Goal: Transaction & Acquisition: Purchase product/service

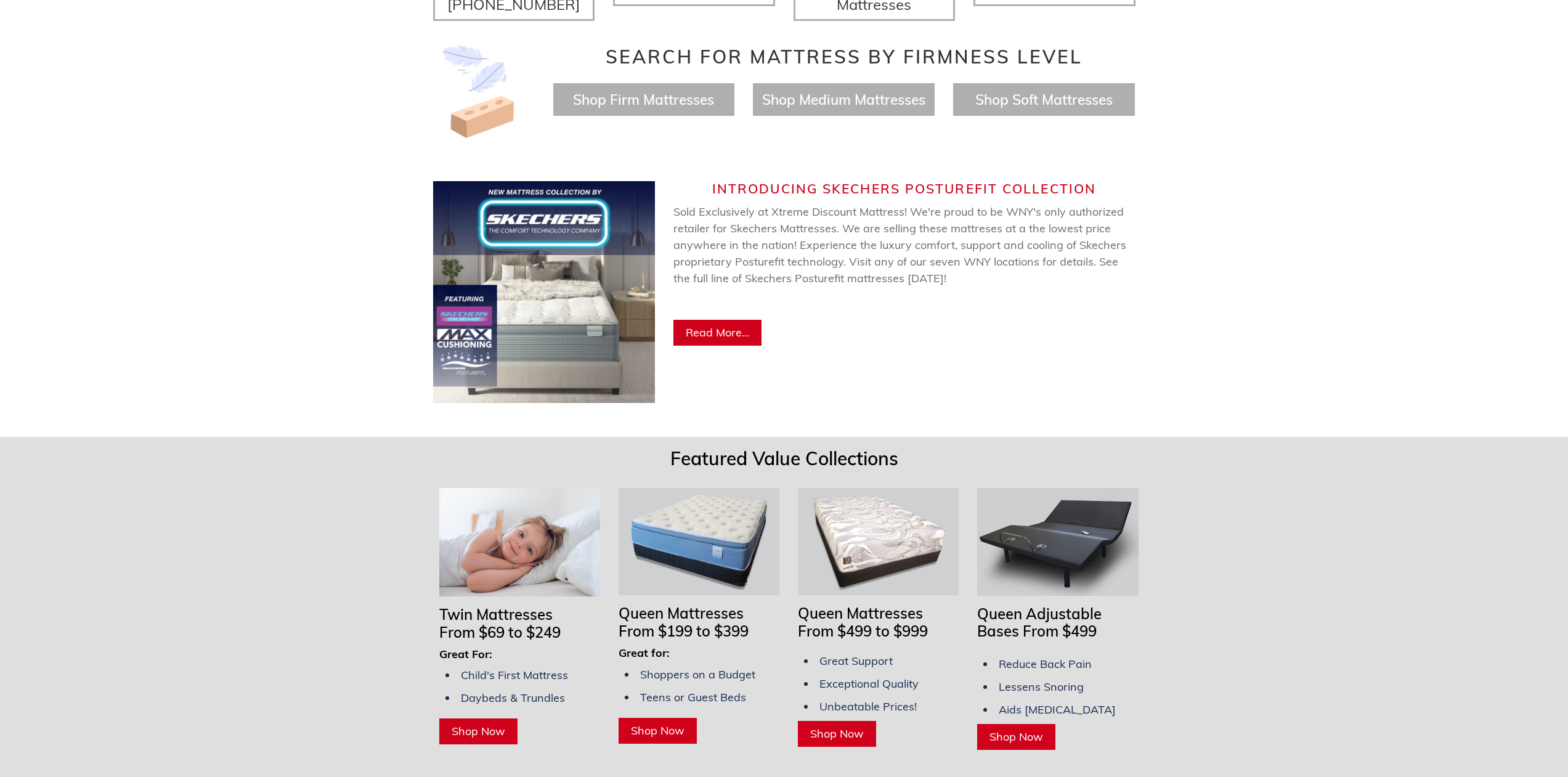
scroll to position [555, 0]
click at [1025, 729] on span "Shop Now" at bounding box center [1017, 736] width 54 height 14
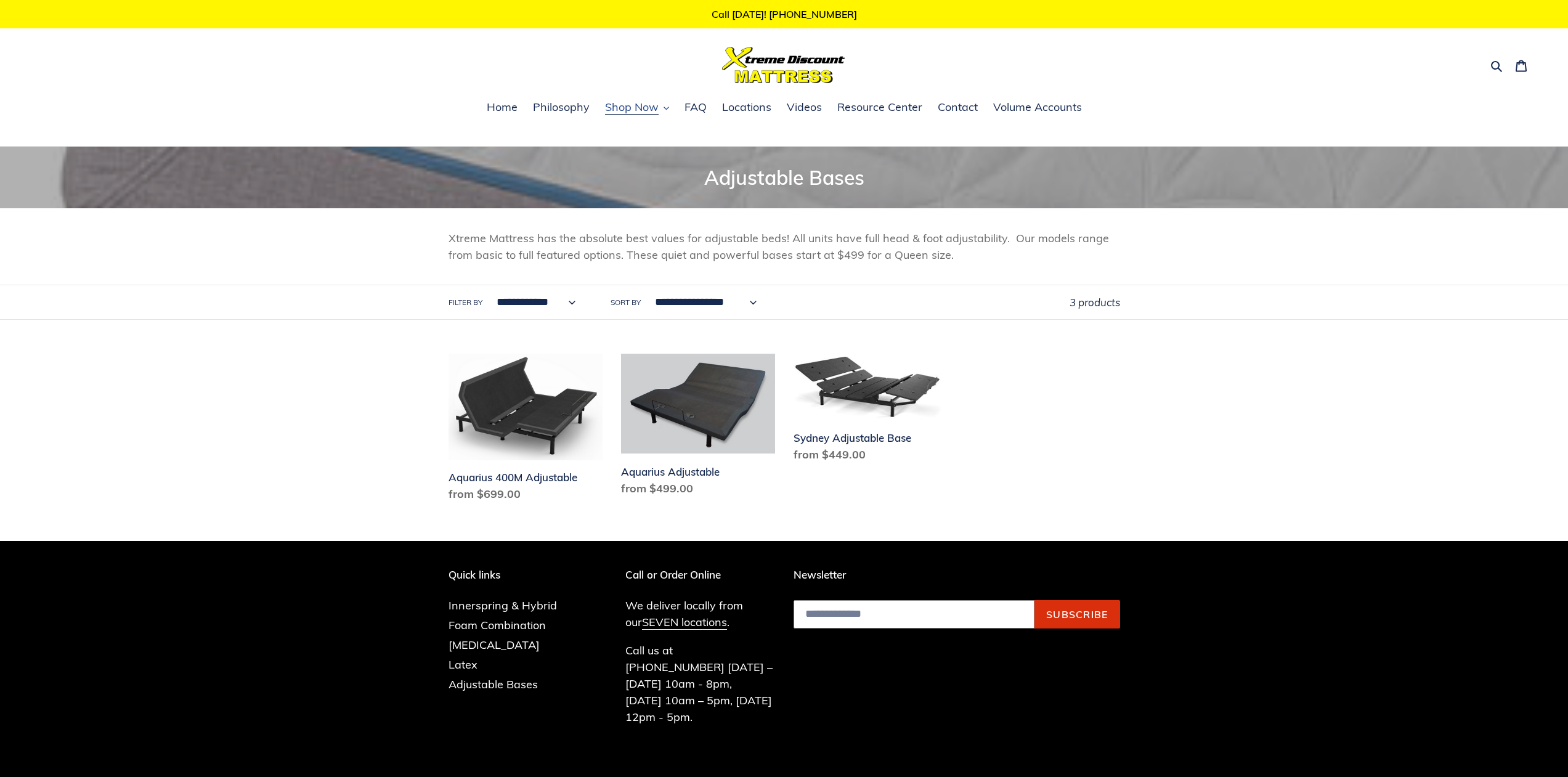
click at [657, 106] on span "Shop Now" at bounding box center [632, 107] width 54 height 15
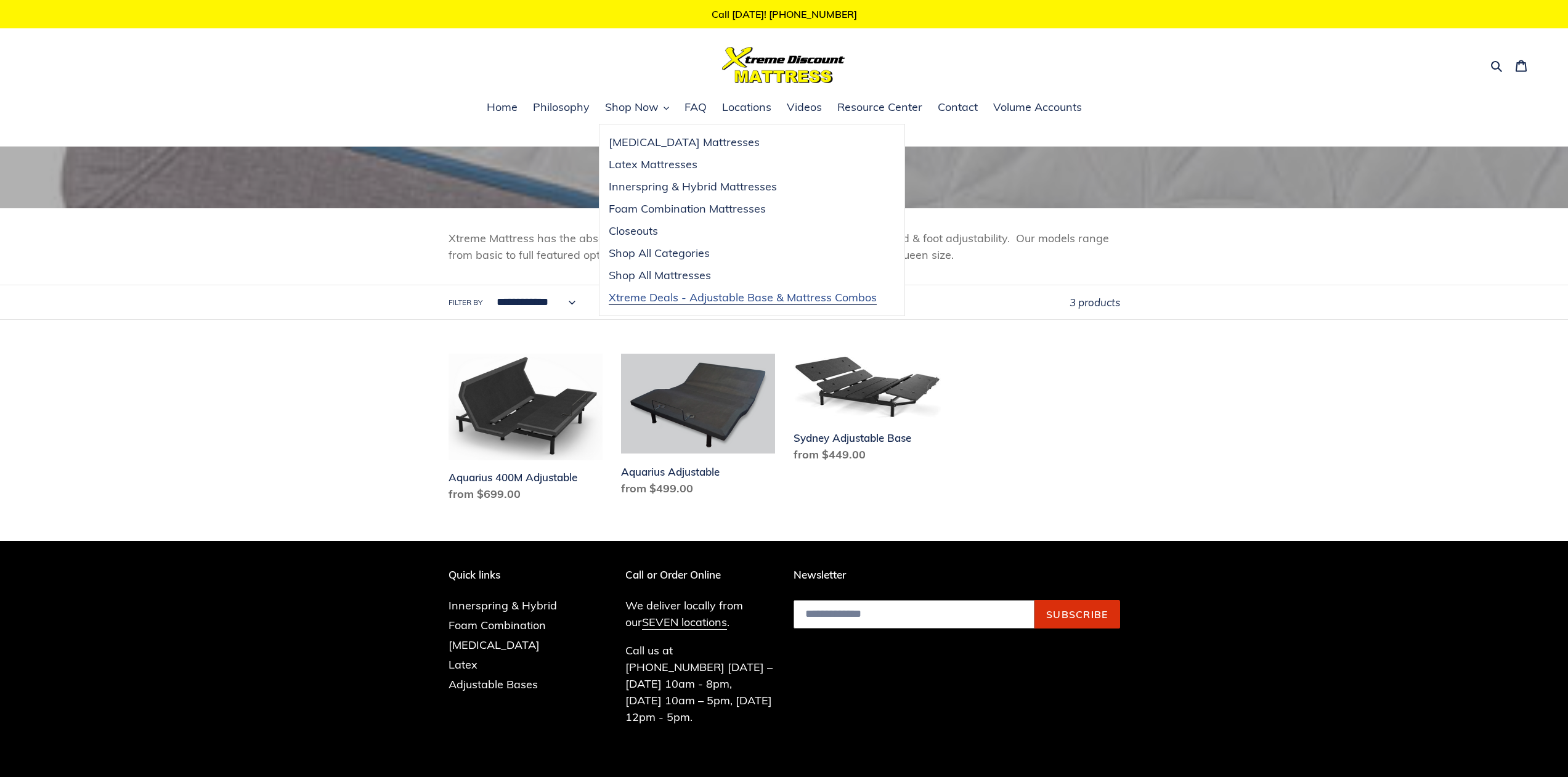
click at [748, 298] on span "Xtreme Deals - Adjustable Base & Mattress Combos" at bounding box center [743, 298] width 268 height 15
click at [759, 296] on span "Xtreme Deals - Adjustable Base & Mattress Combos" at bounding box center [743, 298] width 268 height 15
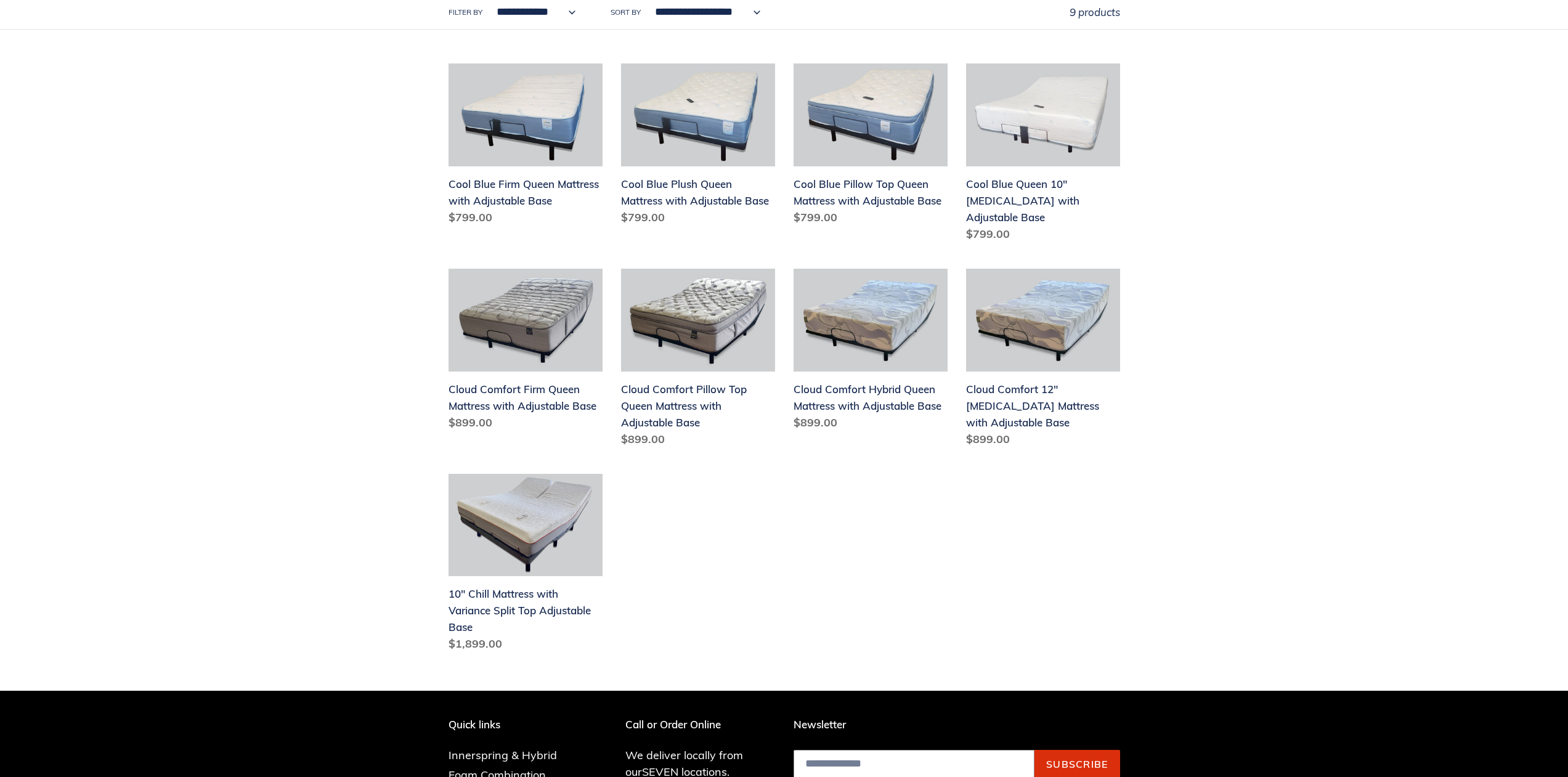
scroll to position [308, 0]
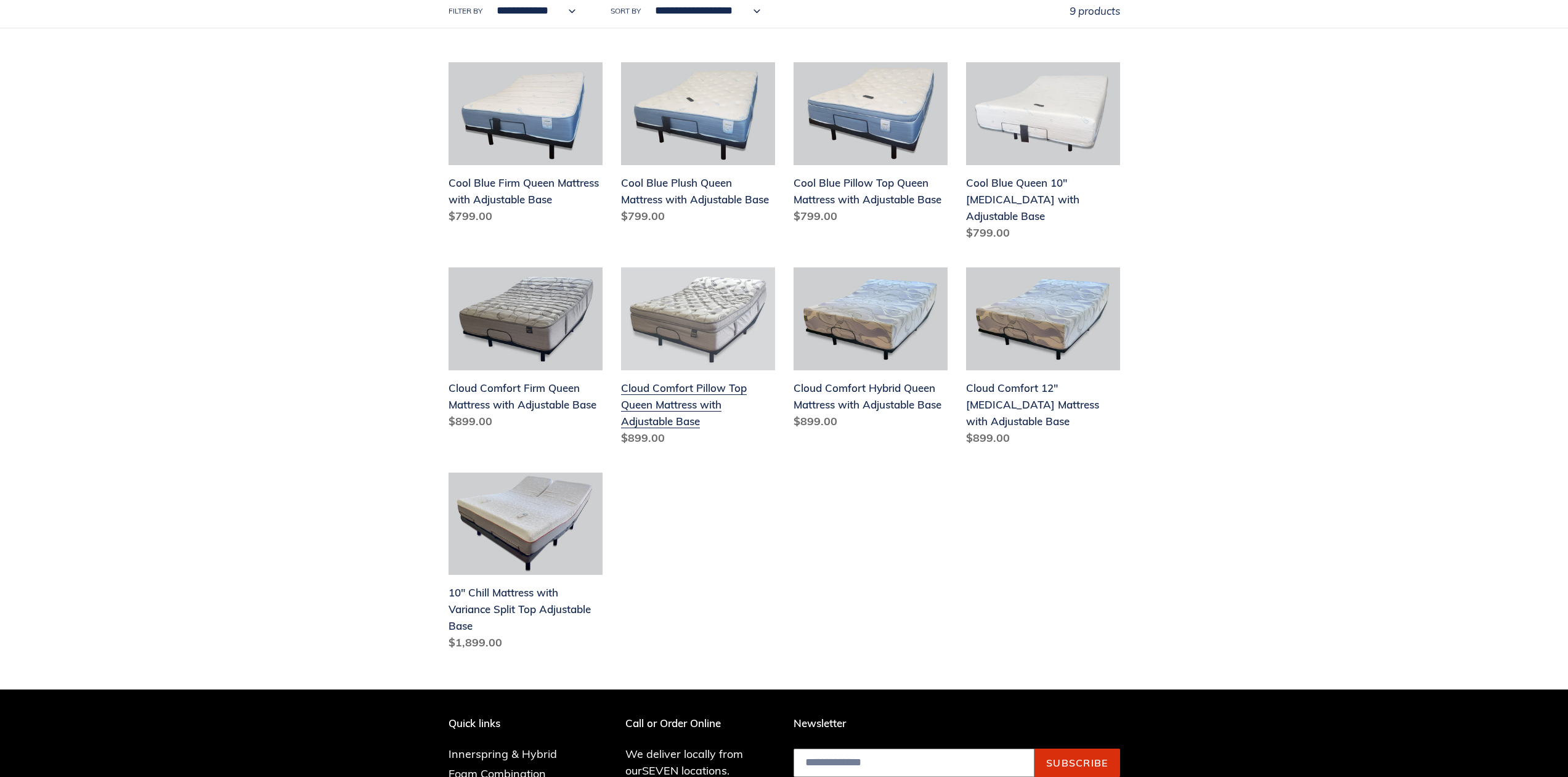
click at [680, 307] on link "Cloud Comfort Pillow Top Queen Mattress with Adjustable Base" at bounding box center [697, 359] width 154 height 184
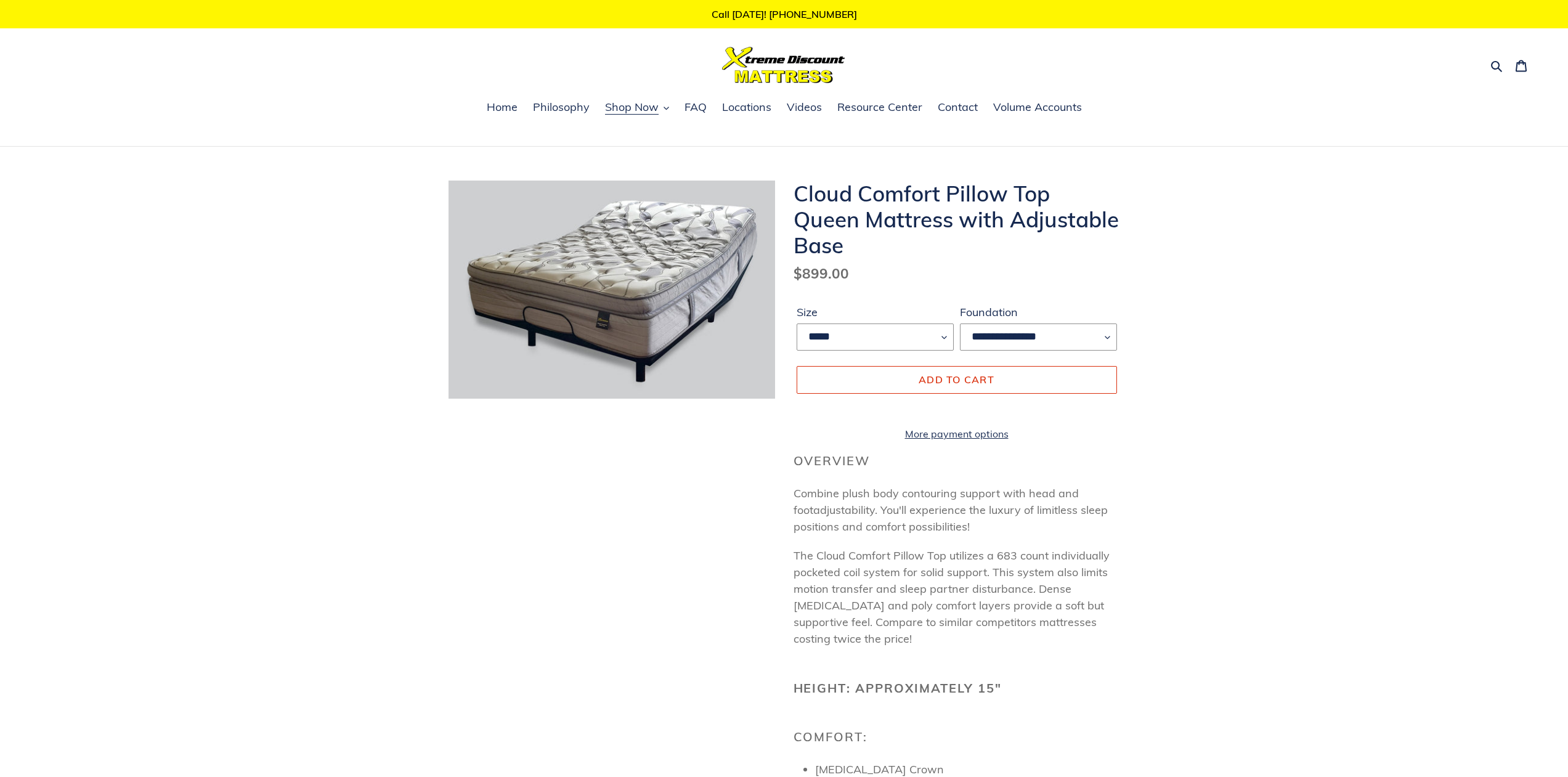
click at [630, 330] on img at bounding box center [691, 307] width 789 height 525
click at [636, 324] on img at bounding box center [691, 307] width 789 height 525
click at [636, 324] on img at bounding box center [578, 240] width 789 height 525
click at [548, 279] on img at bounding box center [701, 305] width 789 height 525
click at [752, 110] on span "Locations" at bounding box center [746, 107] width 49 height 15
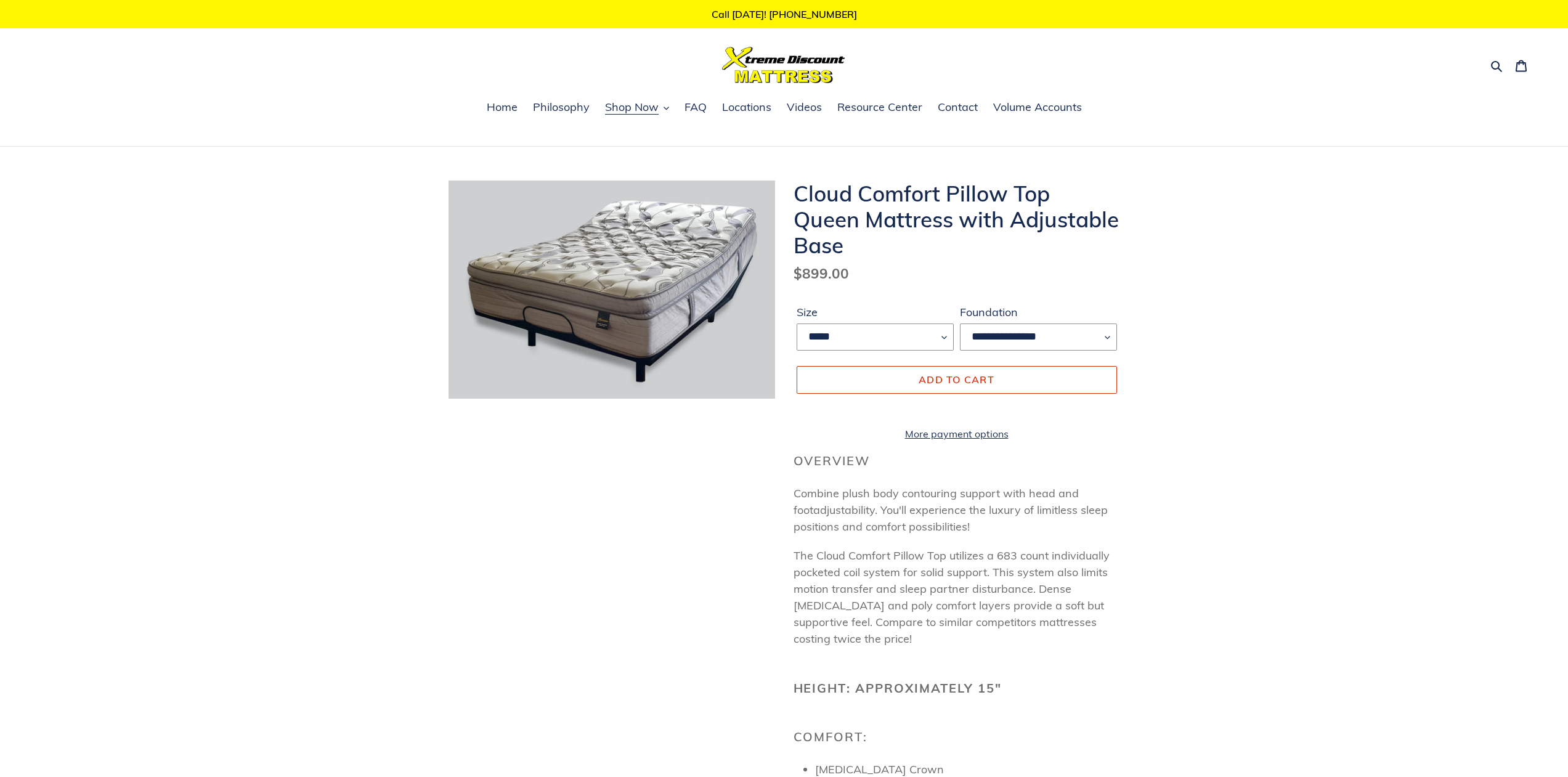
drag, startPoint x: 565, startPoint y: 3, endPoint x: 662, endPoint y: 451, distance: 458.4
click at [662, 451] on div "**********" at bounding box center [775, 732] width 690 height 1103
